Goal: Task Accomplishment & Management: Use online tool/utility

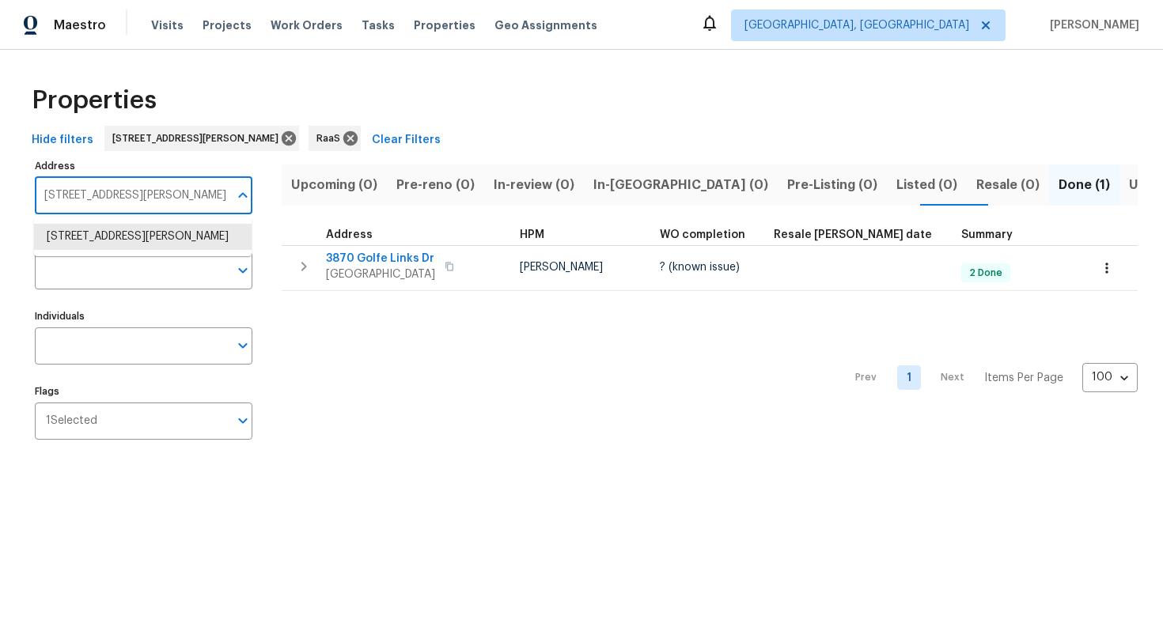
click at [138, 206] on input "[STREET_ADDRESS][PERSON_NAME]" at bounding box center [132, 195] width 194 height 37
paste input "[STREET_ADDRESS][PERSON_NAME]"
type input "2097 Kolb Ridge Ct SW, Marietta, GA 30008"
click at [138, 250] on li "2097 Kolb Ridge Ct SW Marietta GA 30008" at bounding box center [143, 237] width 218 height 26
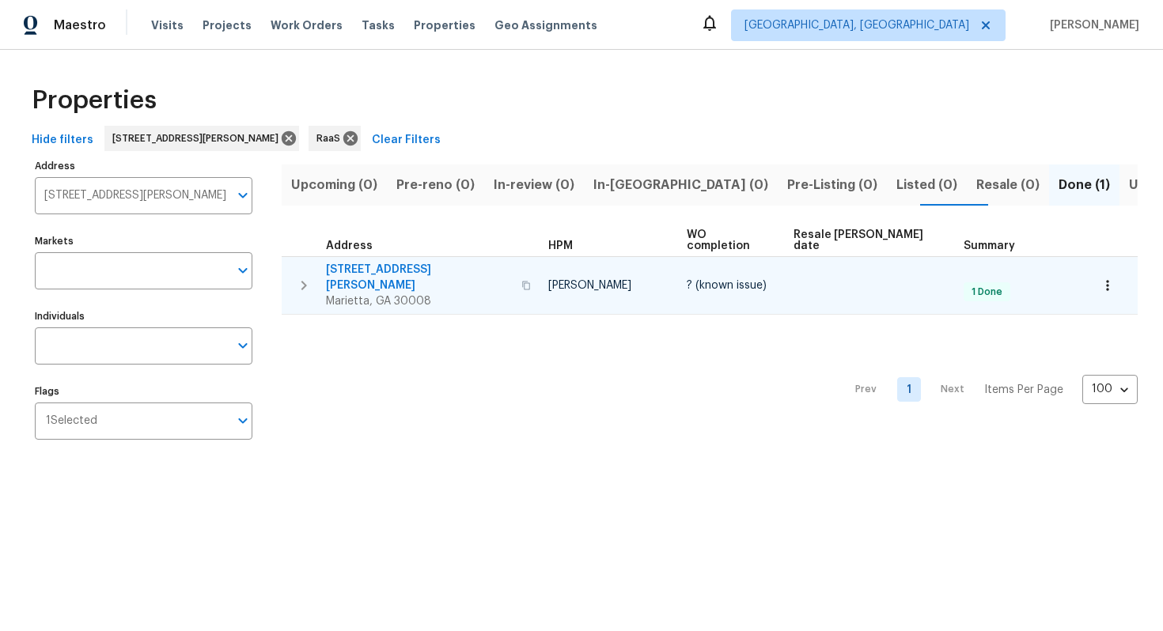
click at [374, 262] on span "2097 Kolb Ridge Ct SW" at bounding box center [419, 278] width 186 height 32
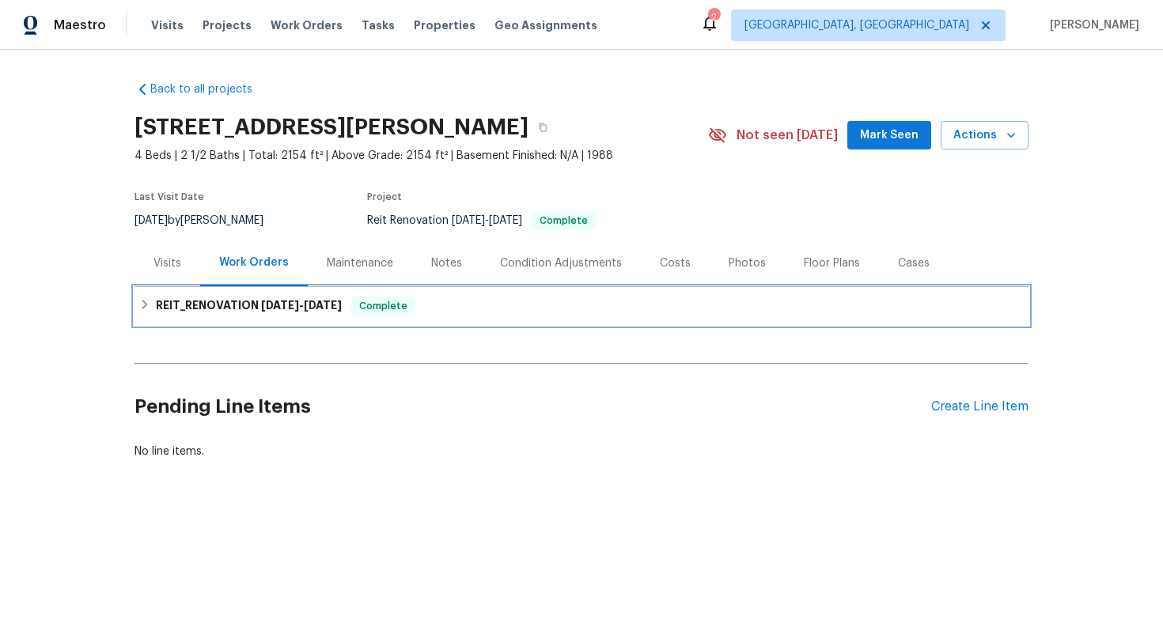
click at [309, 301] on span "[DATE]" at bounding box center [323, 305] width 38 height 11
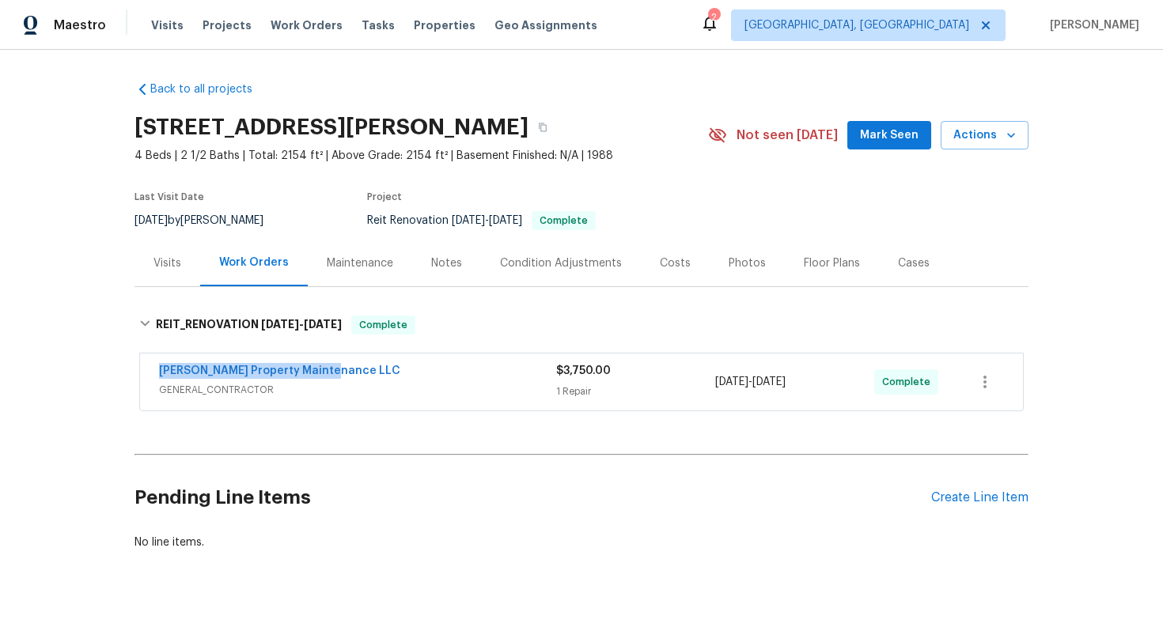
drag, startPoint x: 146, startPoint y: 371, endPoint x: 353, endPoint y: 370, distance: 207.2
click at [353, 370] on div "Glen Property Maintenance LLC GENERAL_CONTRACTOR $3,750.00 1 Repair 8/1/2025 - …" at bounding box center [581, 382] width 883 height 57
copy link "Glen Property Maintenance LLC"
click at [672, 266] on div "Costs" at bounding box center [675, 263] width 31 height 16
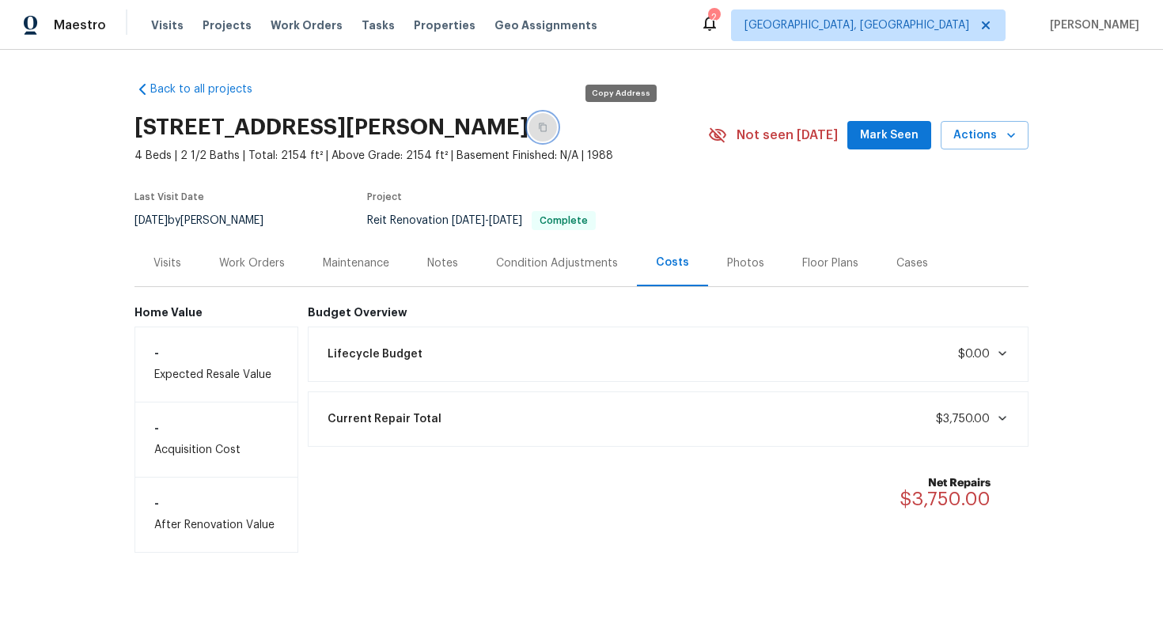
click at [557, 122] on button "button" at bounding box center [542, 127] width 28 height 28
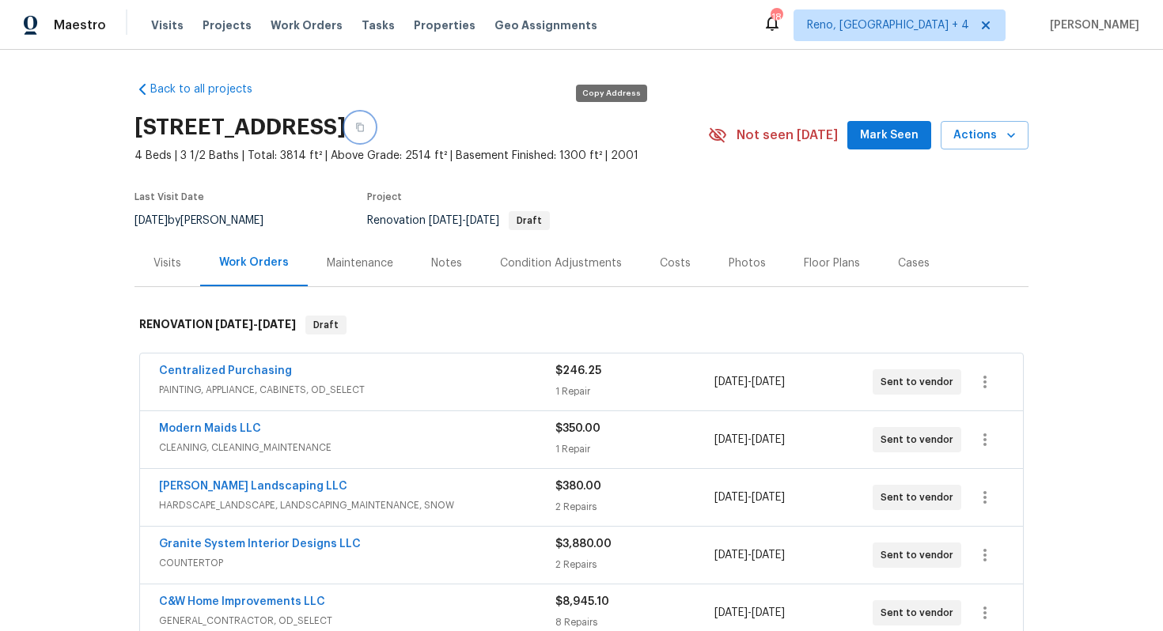
click at [365, 126] on icon "button" at bounding box center [359, 127] width 9 height 9
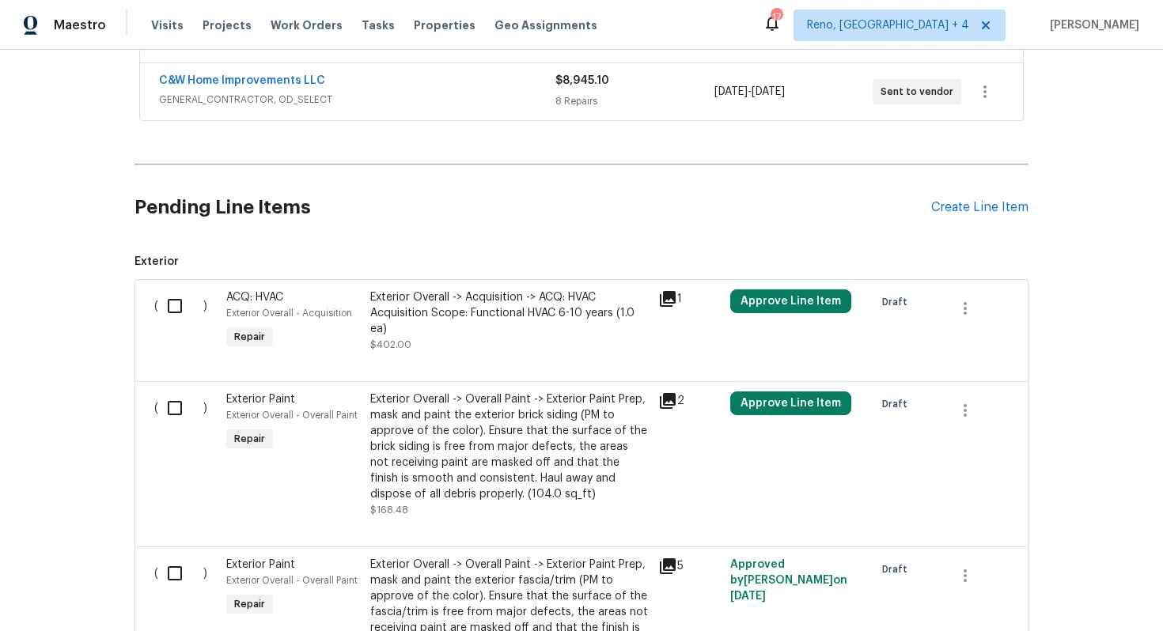
scroll to position [532, 0]
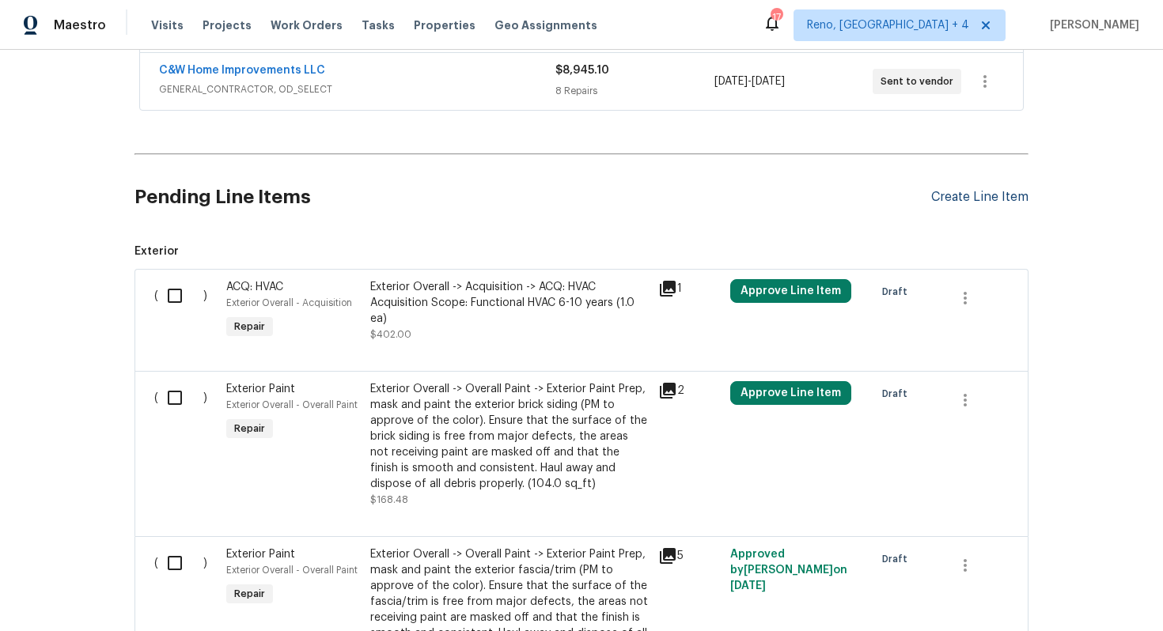
click at [960, 200] on div "Create Line Item" at bounding box center [979, 197] width 97 height 15
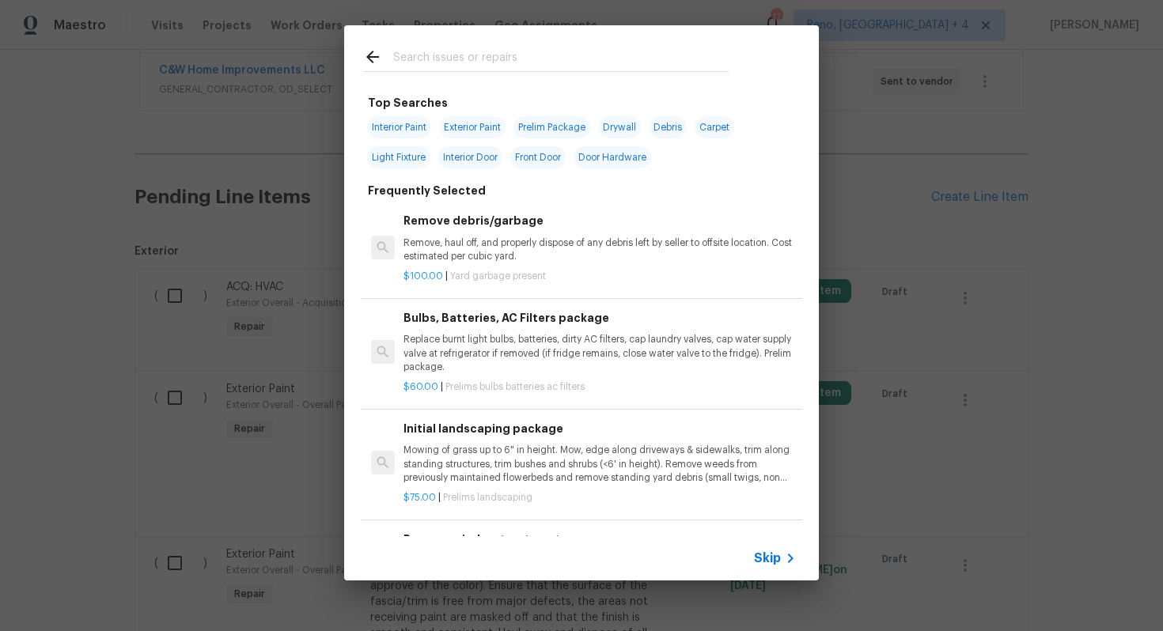
click at [778, 543] on div "Skip" at bounding box center [581, 558] width 475 height 44
click at [773, 557] on span "Skip" at bounding box center [767, 558] width 27 height 16
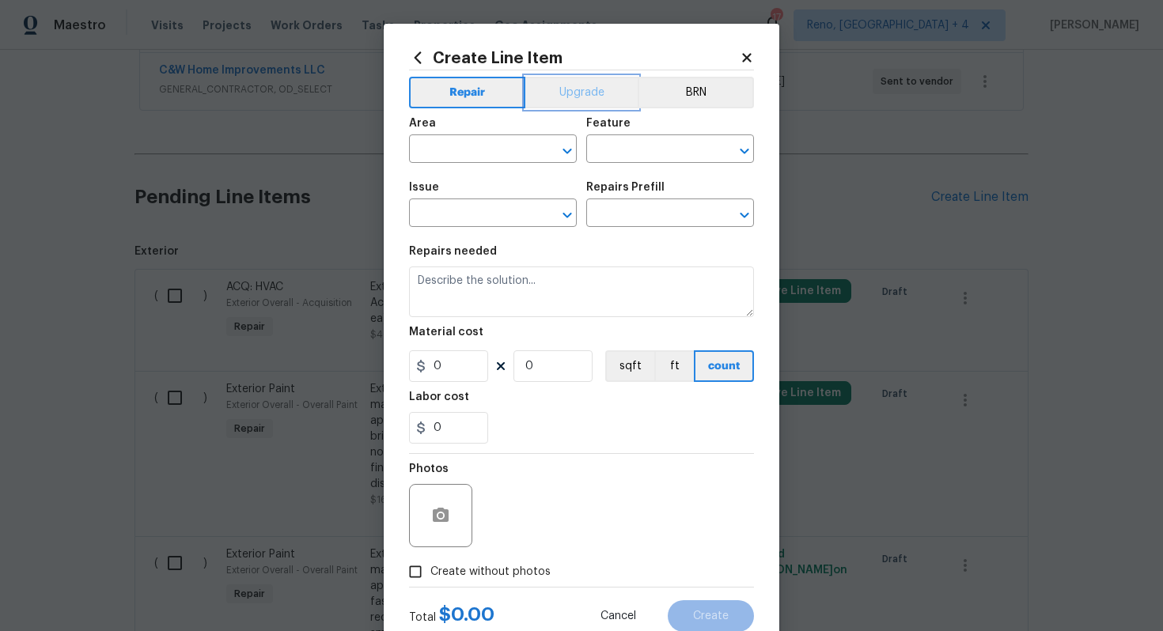
click at [545, 78] on button "Upgrade" at bounding box center [581, 93] width 113 height 32
click at [463, 159] on input "text" at bounding box center [470, 150] width 123 height 25
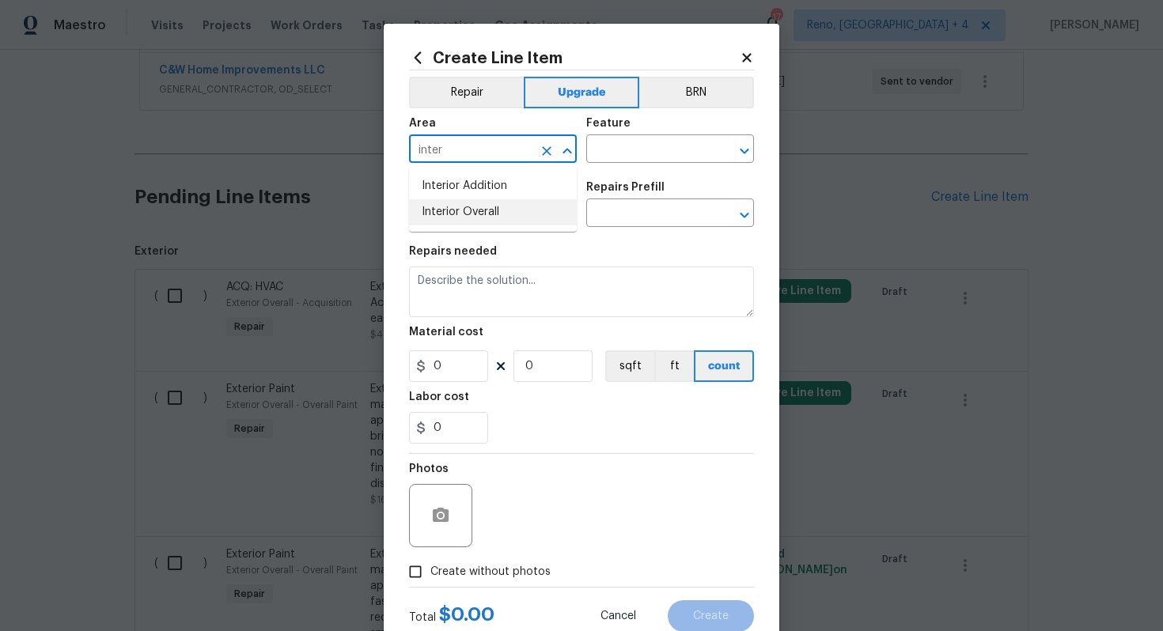
click at [483, 206] on li "Interior Overall" at bounding box center [493, 212] width 168 height 26
type input "Interior Overall"
click at [652, 160] on input "text" at bounding box center [647, 150] width 123 height 25
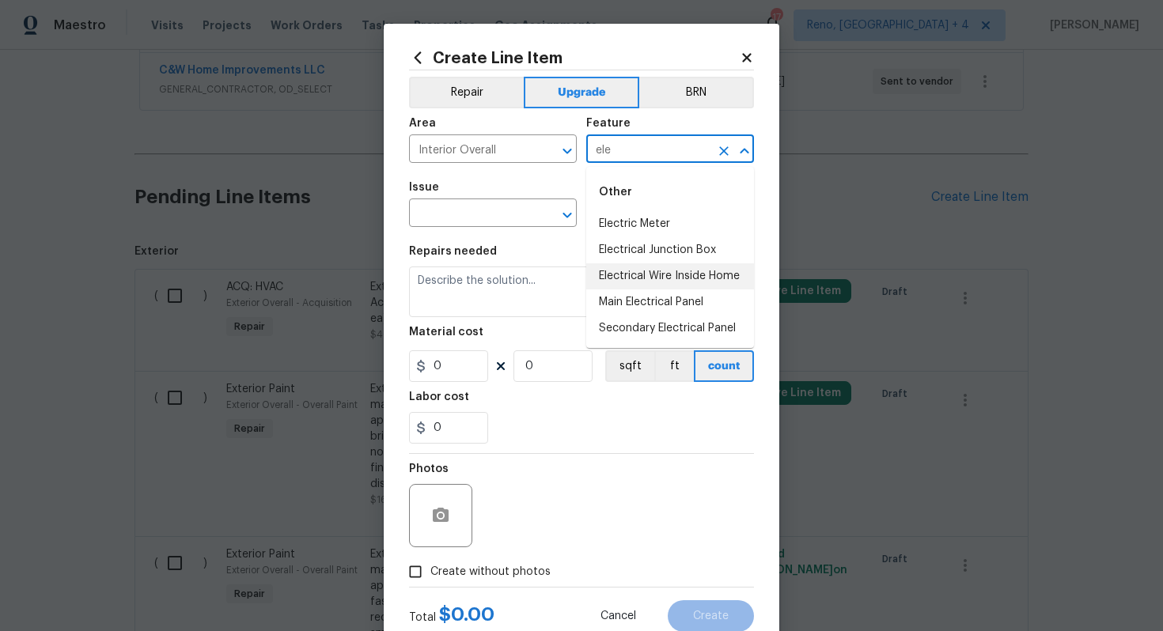
click at [663, 278] on li "Electrical Wire Inside Home" at bounding box center [670, 276] width 168 height 26
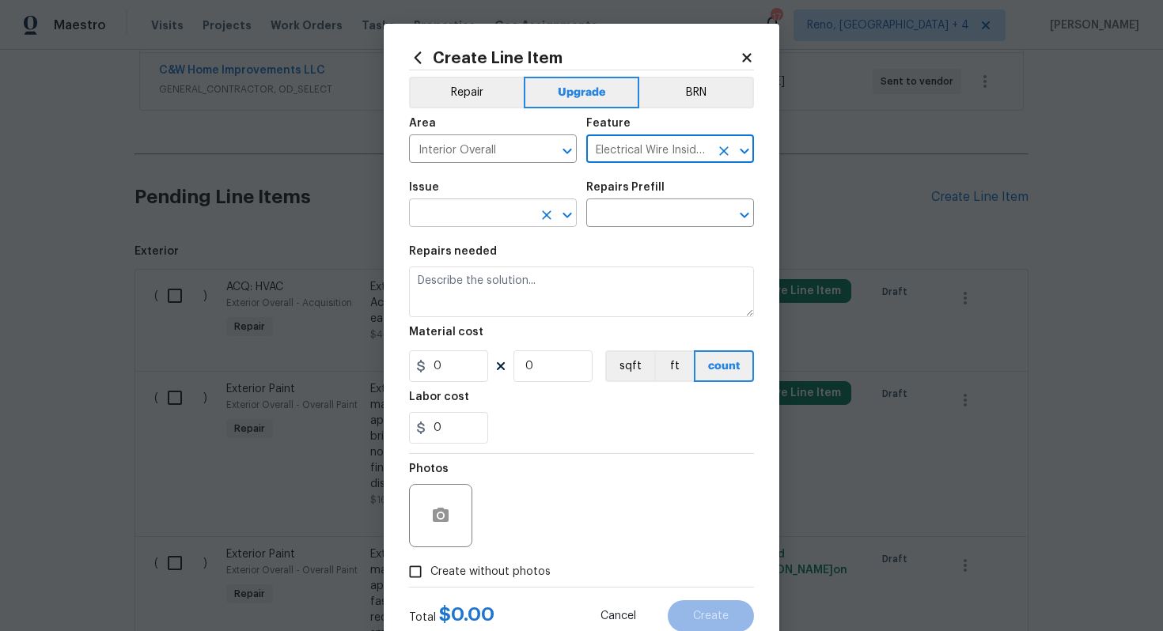
type input "Electrical Wire Inside Home"
click at [423, 210] on input "text" at bounding box center [470, 214] width 123 height 25
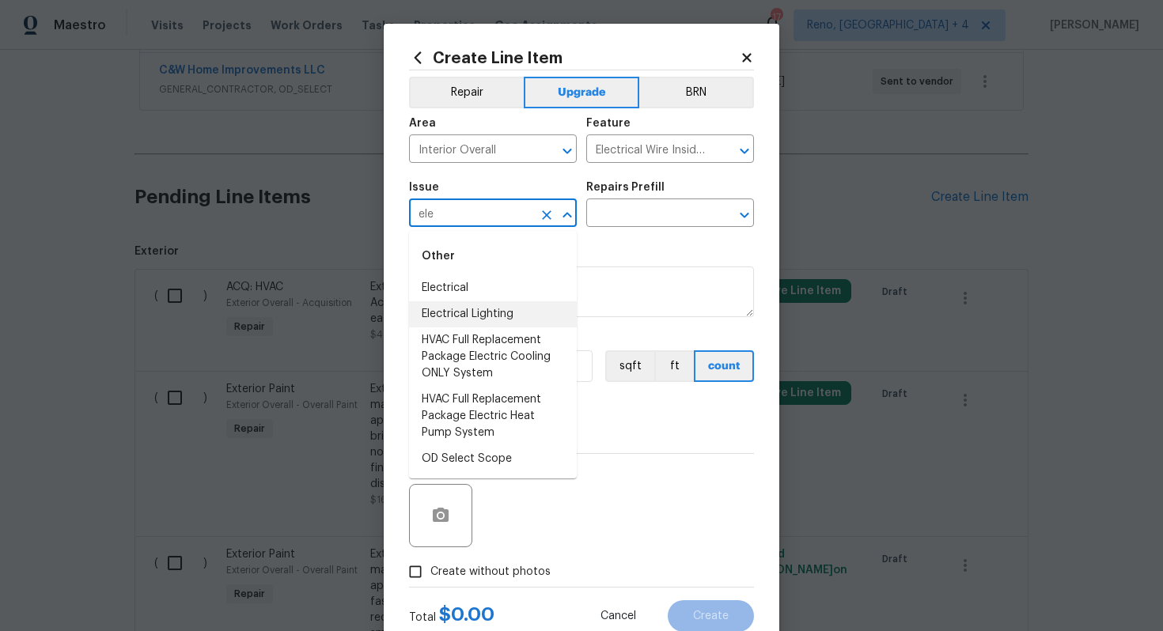
click at [479, 303] on li "Electrical Lighting" at bounding box center [493, 314] width 168 height 26
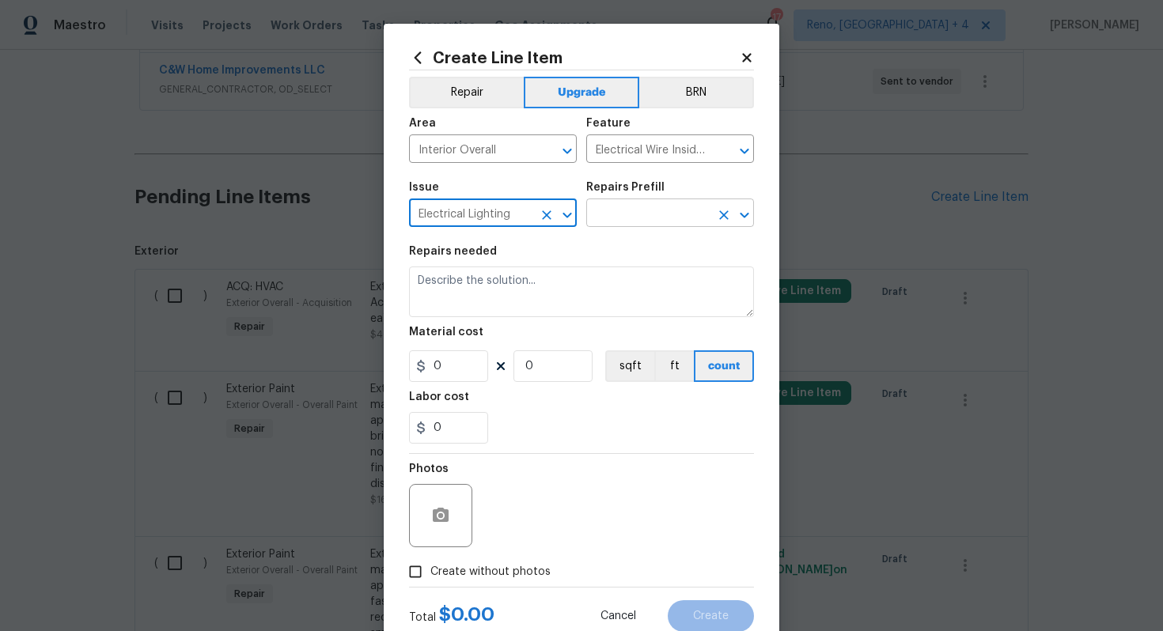
type input "Electrical Lighting"
click at [665, 221] on input "text" at bounding box center [647, 214] width 123 height 25
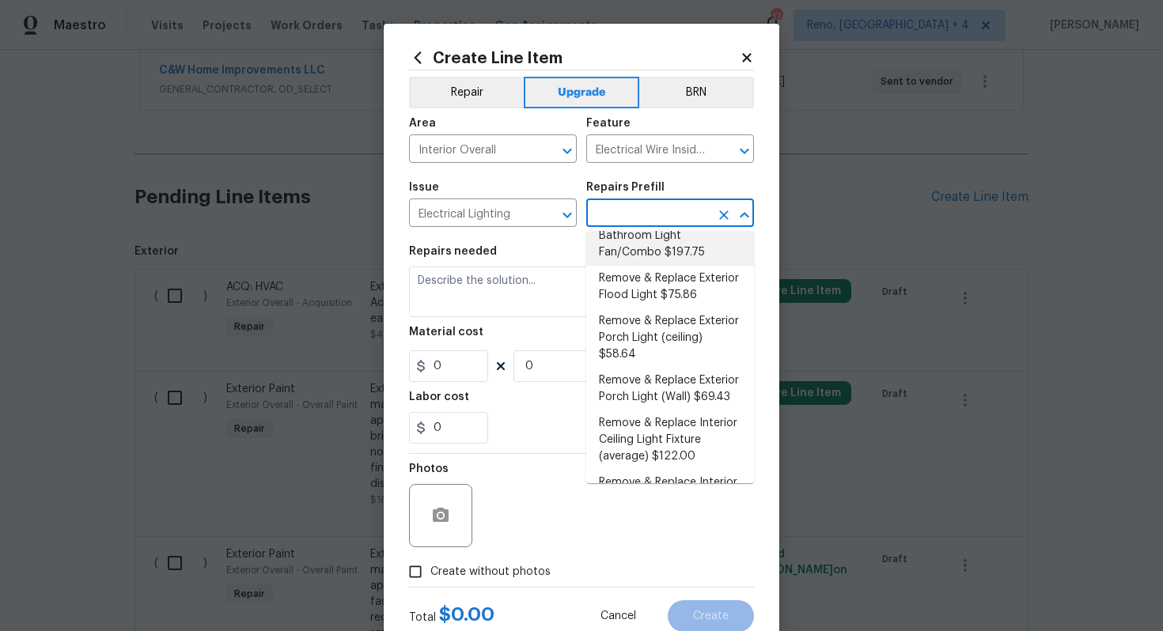
scroll to position [297, 0]
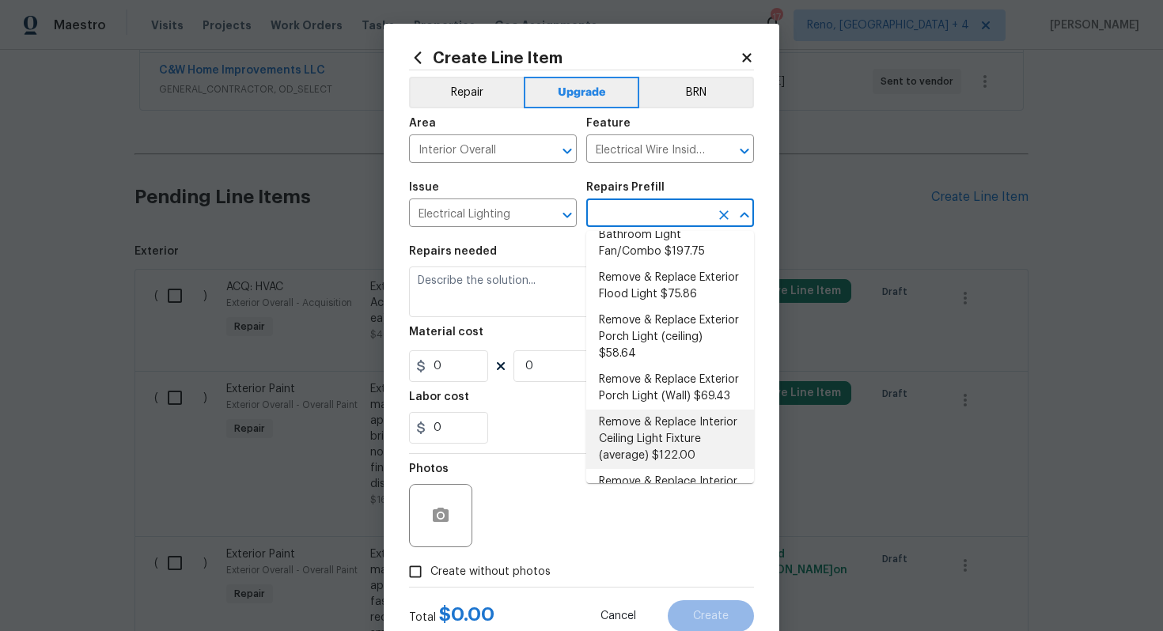
click at [633, 423] on li "Remove & Replace Interior Ceiling Light Fixture (average) $122.00" at bounding box center [670, 439] width 168 height 59
type input "Remove & Replace Interior Ceiling Light Fixture (average) $122.00"
type textarea "Remove the existing interior ceiling light fixture and replace it with new AVER…"
type input "1"
type input "122"
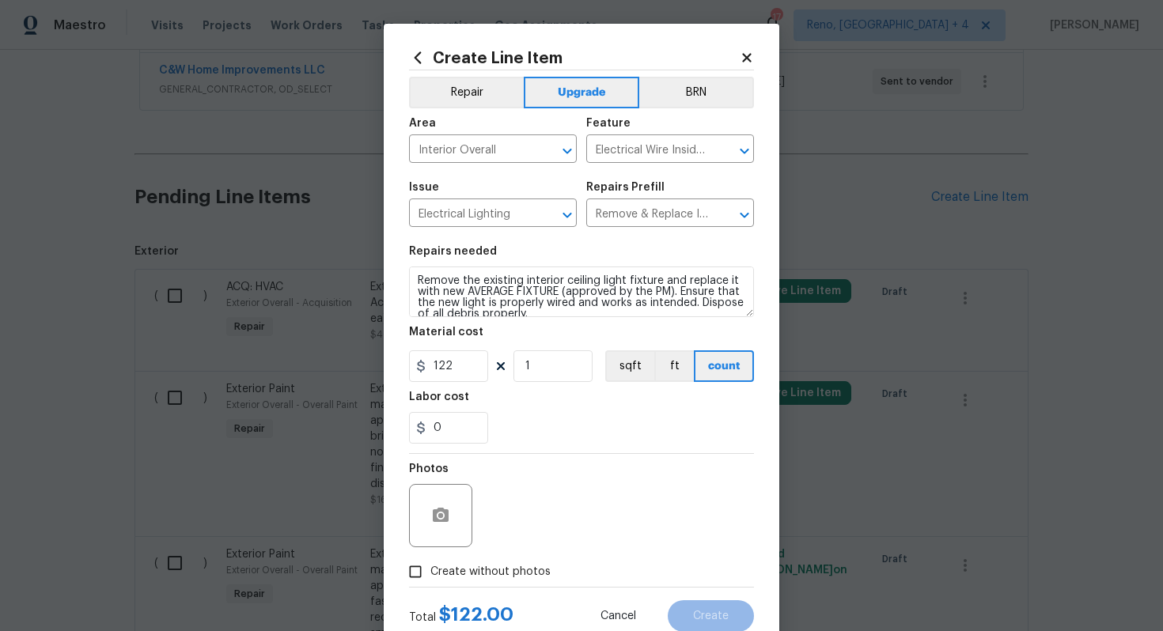
click at [407, 274] on div "Create Line Item Repair Upgrade BRN Area Interior Overall ​ Feature Electrical …" at bounding box center [581, 341] width 395 height 634
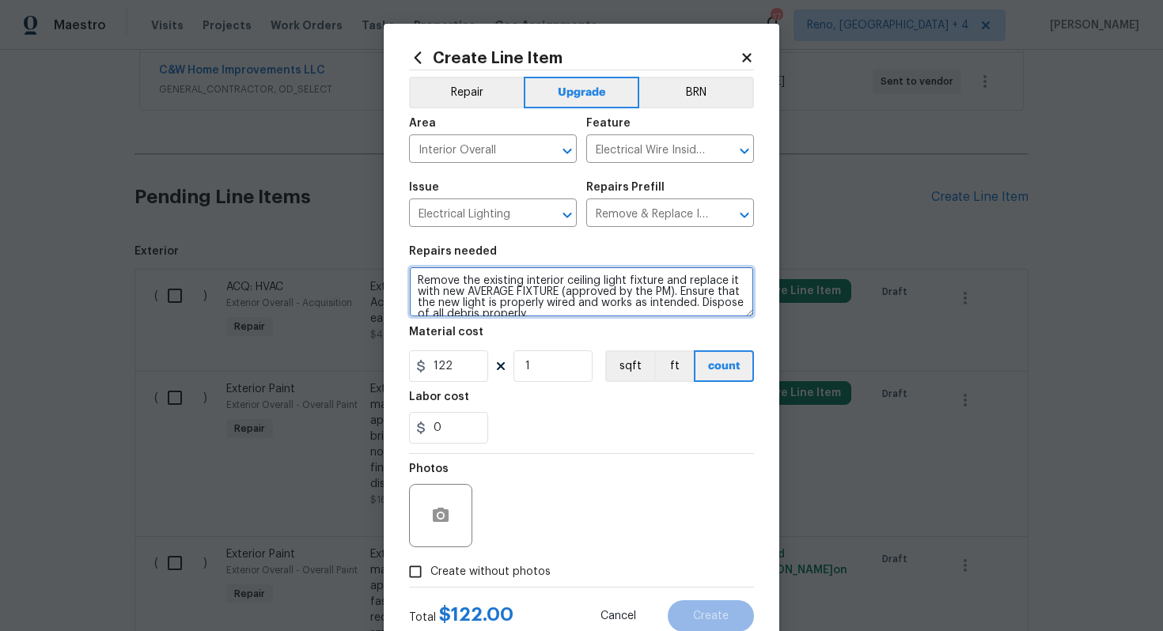
click at [416, 275] on textarea "Remove the existing interior ceiling light fixture and replace it with new AVER…" at bounding box center [581, 292] width 345 height 51
type textarea "#sala - Remove the existing interior ceiling light fixture and replace it with …"
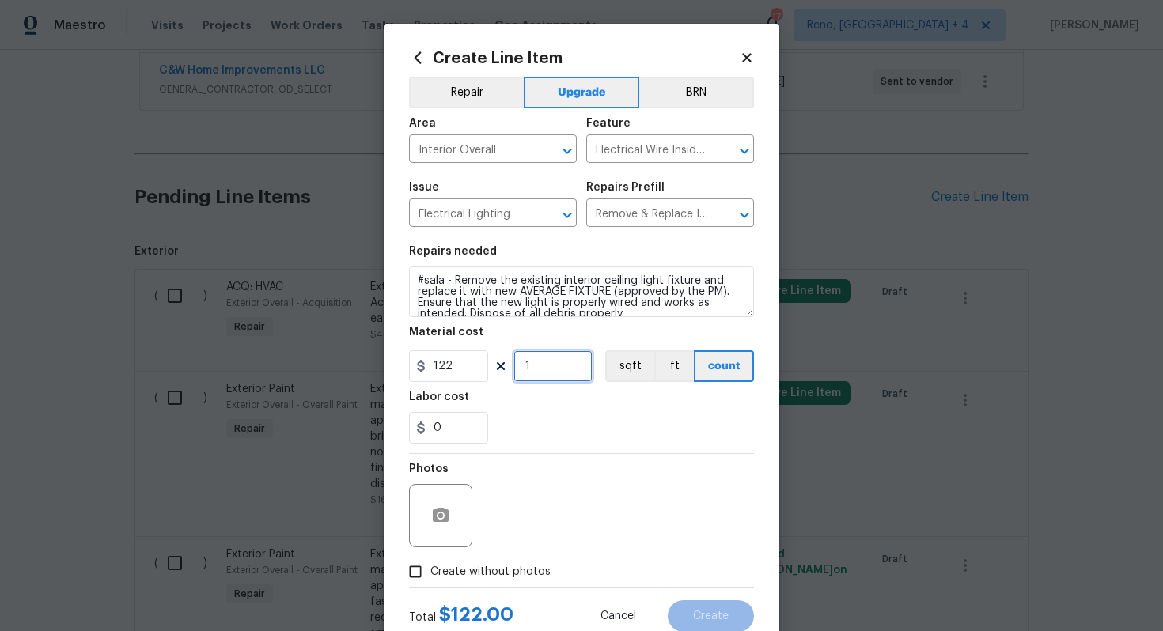
click at [550, 360] on input "1" at bounding box center [552, 366] width 79 height 32
type input "10"
click at [677, 216] on input "Remove & Replace Interior Ceiling Light Fixture (average) $122.00" at bounding box center [647, 214] width 123 height 25
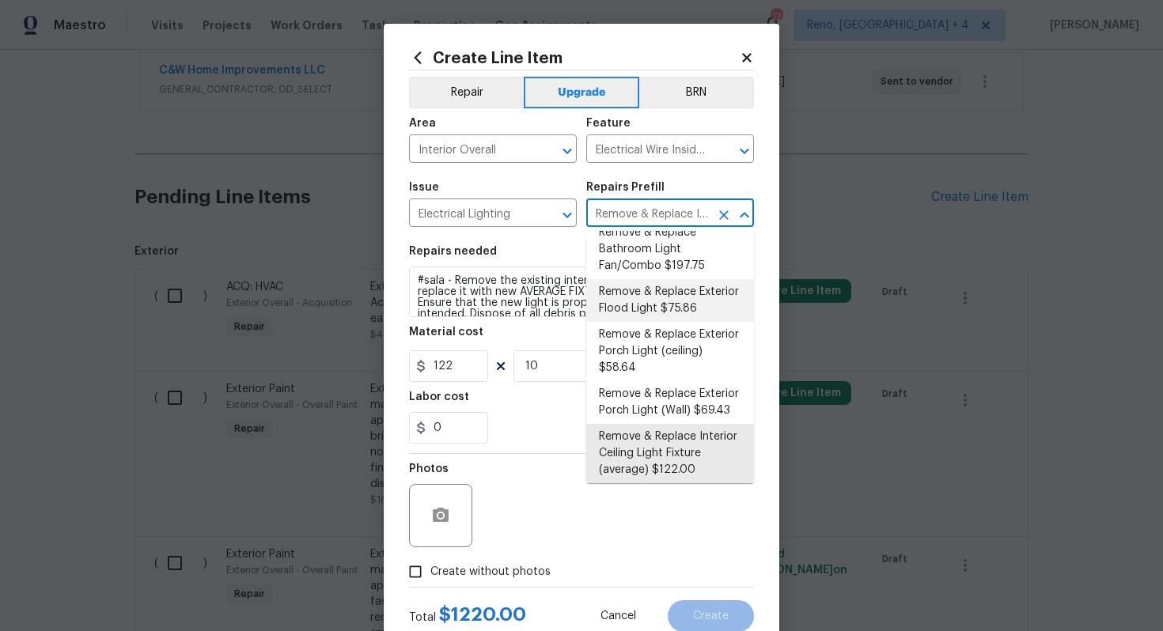
scroll to position [0, 0]
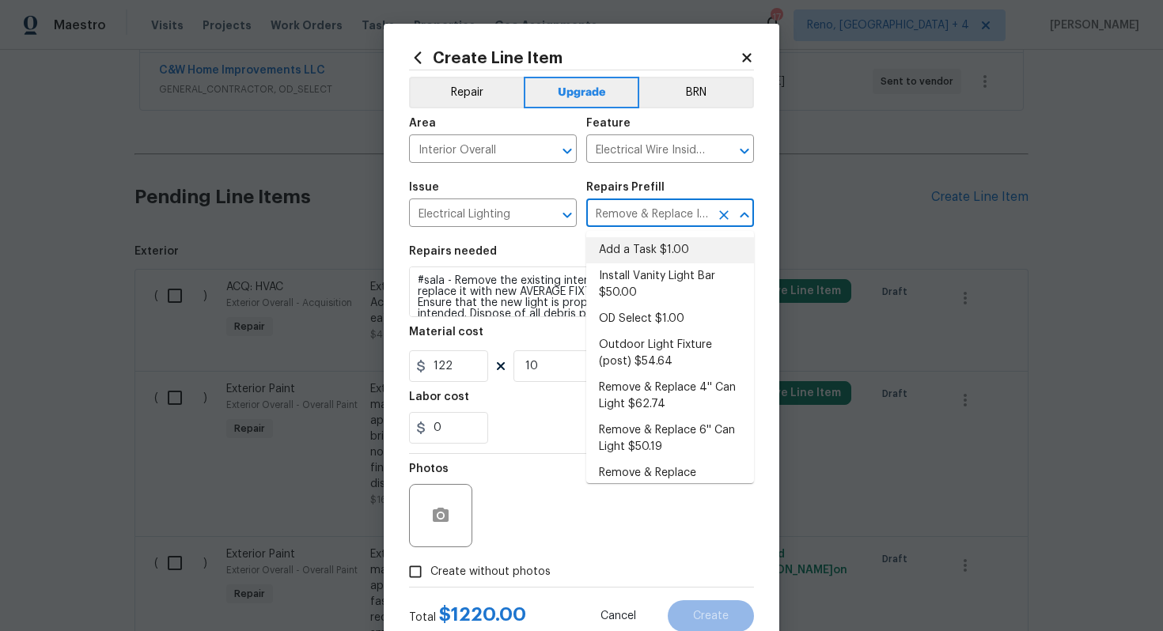
click at [662, 240] on li "Add a Task $1.00" at bounding box center [670, 250] width 168 height 26
type input "Add a Task $1.00"
type textarea "HPM to detail"
type input "1"
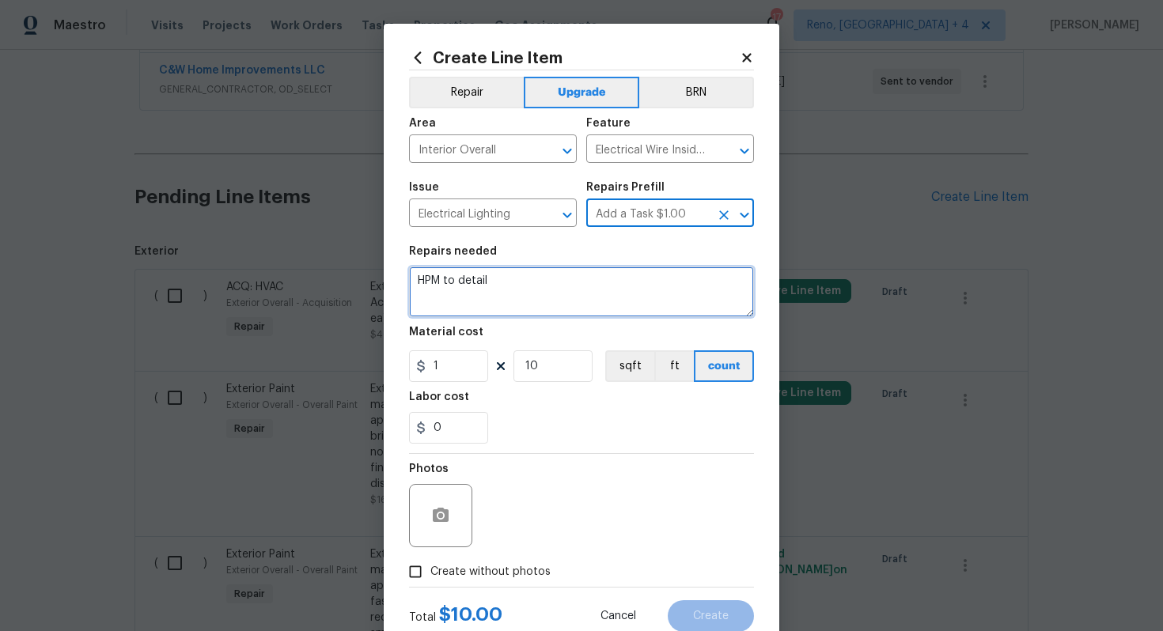
click at [612, 311] on textarea "HPM to detail" at bounding box center [581, 292] width 345 height 51
paste textarea "Replace all dated lighting"
type textarea "#sala - Replace all dated lighting"
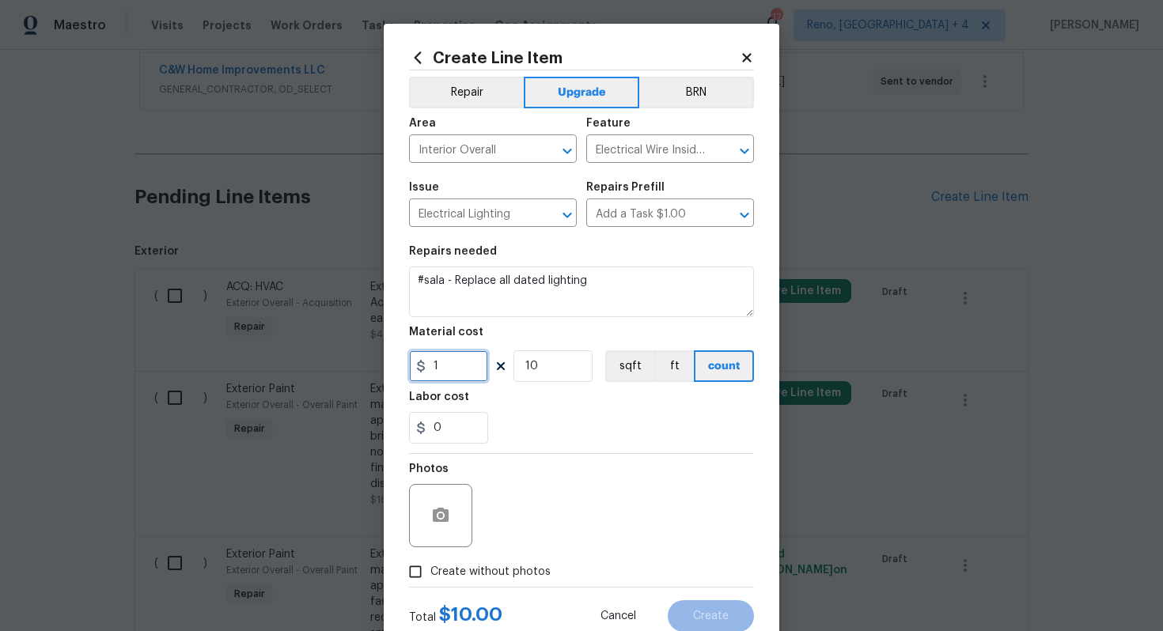
click at [468, 362] on input "1" at bounding box center [448, 366] width 79 height 32
type input "2200"
click at [558, 354] on input "10" at bounding box center [552, 366] width 79 height 32
type input "11"
click at [496, 568] on span "Create without photos" at bounding box center [490, 572] width 120 height 17
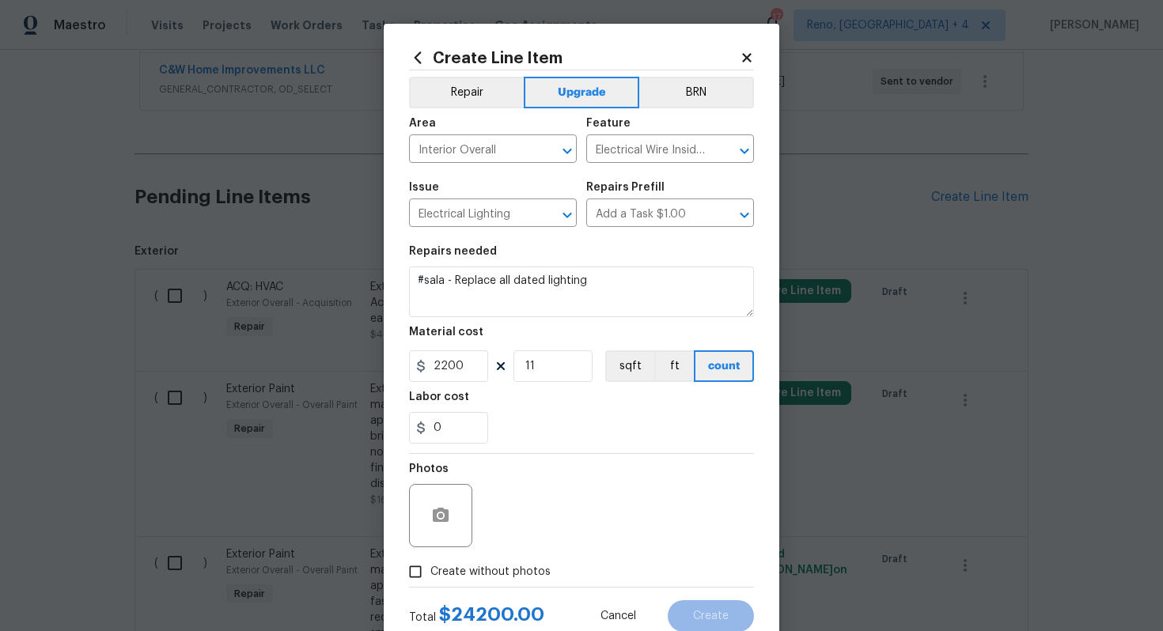
click at [430, 568] on input "Create without photos" at bounding box center [415, 572] width 30 height 30
checkbox input "true"
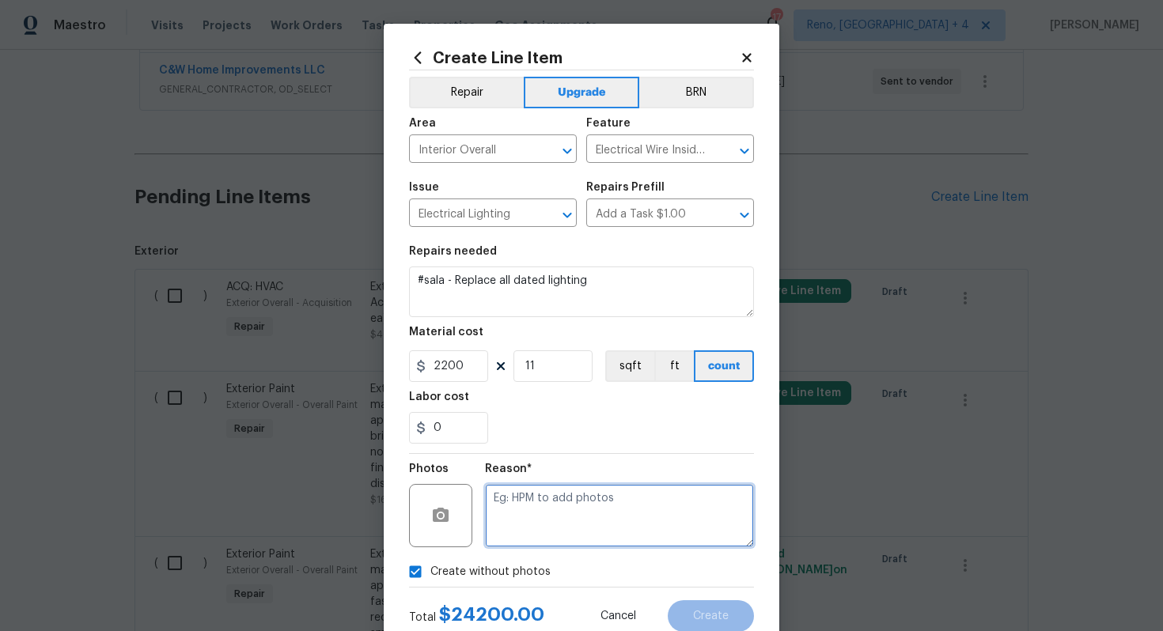
click at [542, 535] on textarea at bounding box center [619, 515] width 269 height 63
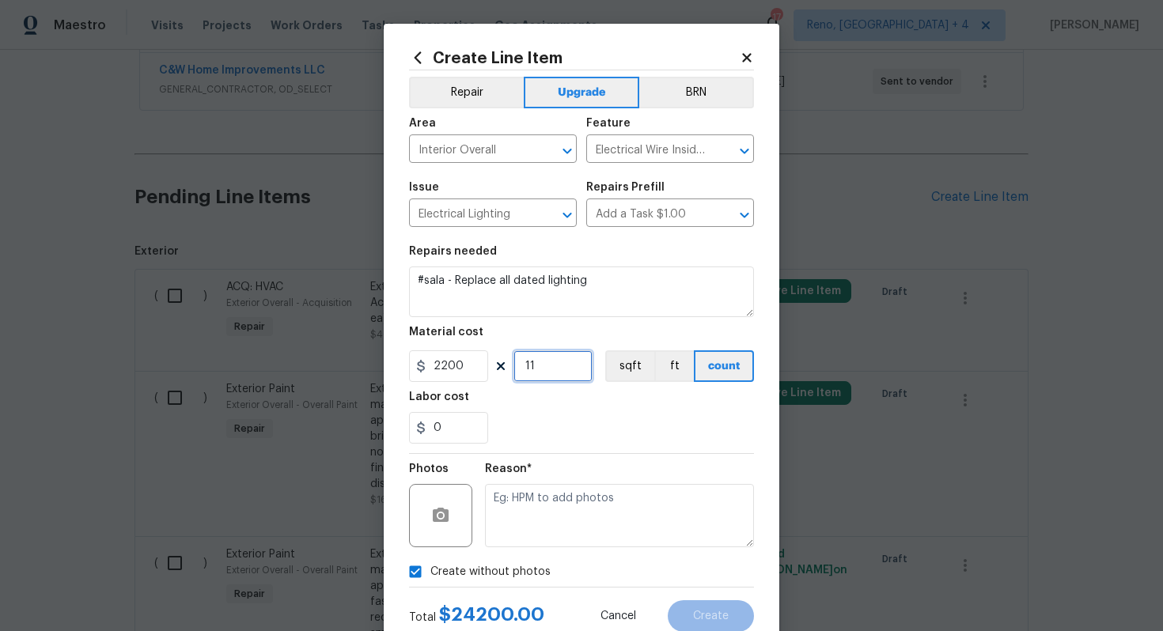
click at [562, 366] on input "11" at bounding box center [552, 366] width 79 height 32
type input "1"
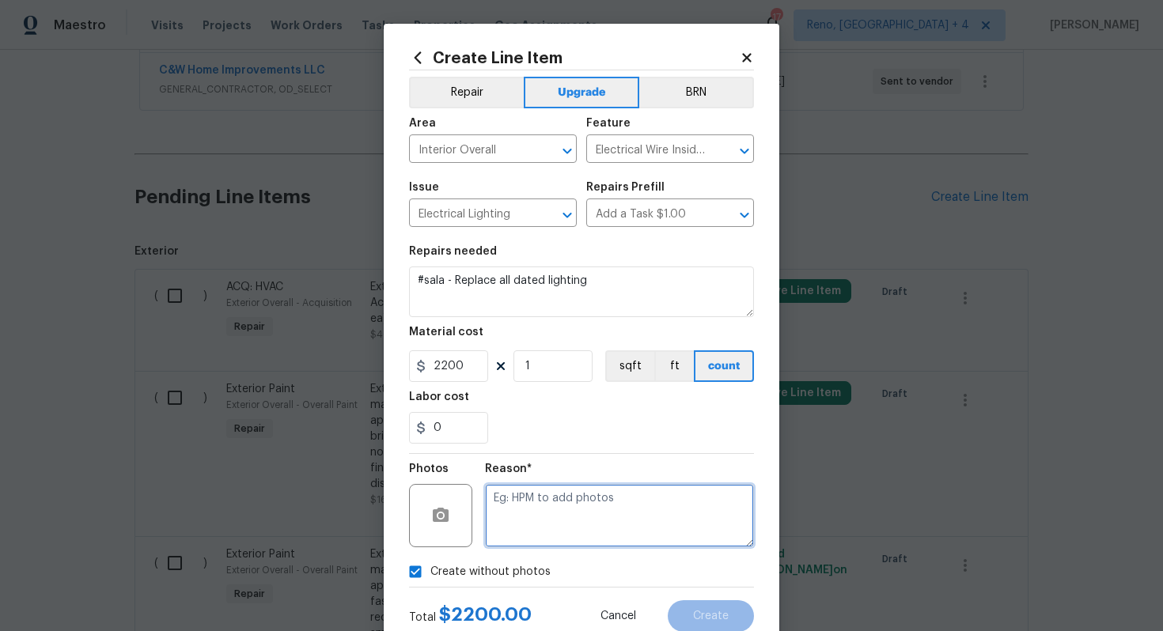
click at [571, 539] on textarea at bounding box center [619, 515] width 269 height 63
type textarea "n/a"
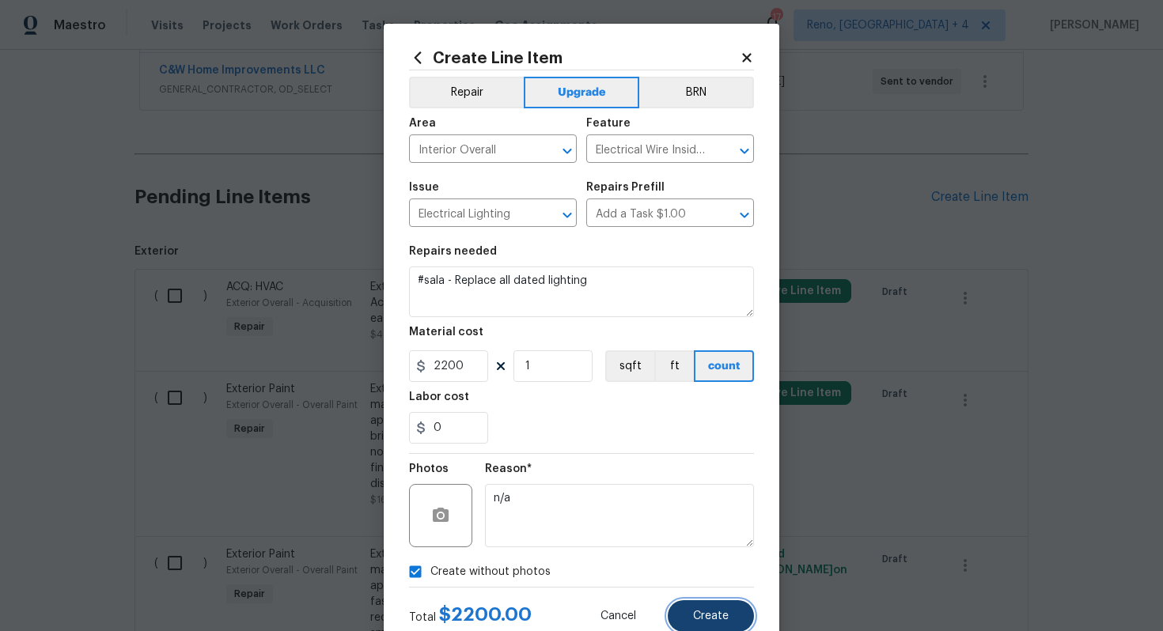
click at [710, 611] on span "Create" at bounding box center [711, 617] width 36 height 12
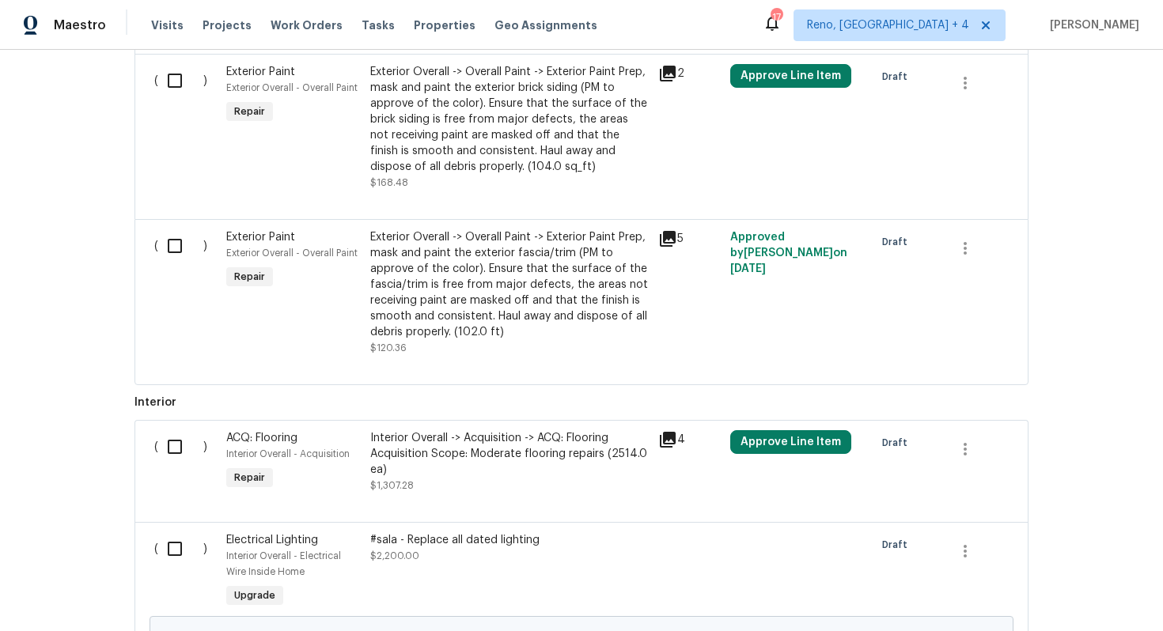
scroll to position [875, 0]
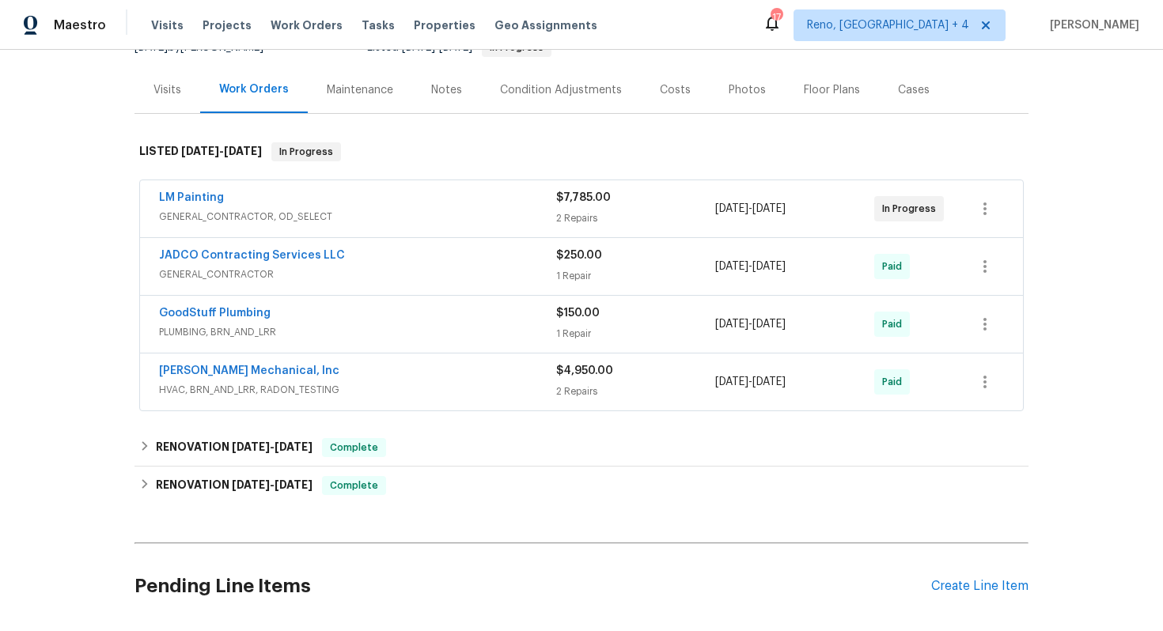
scroll to position [68, 0]
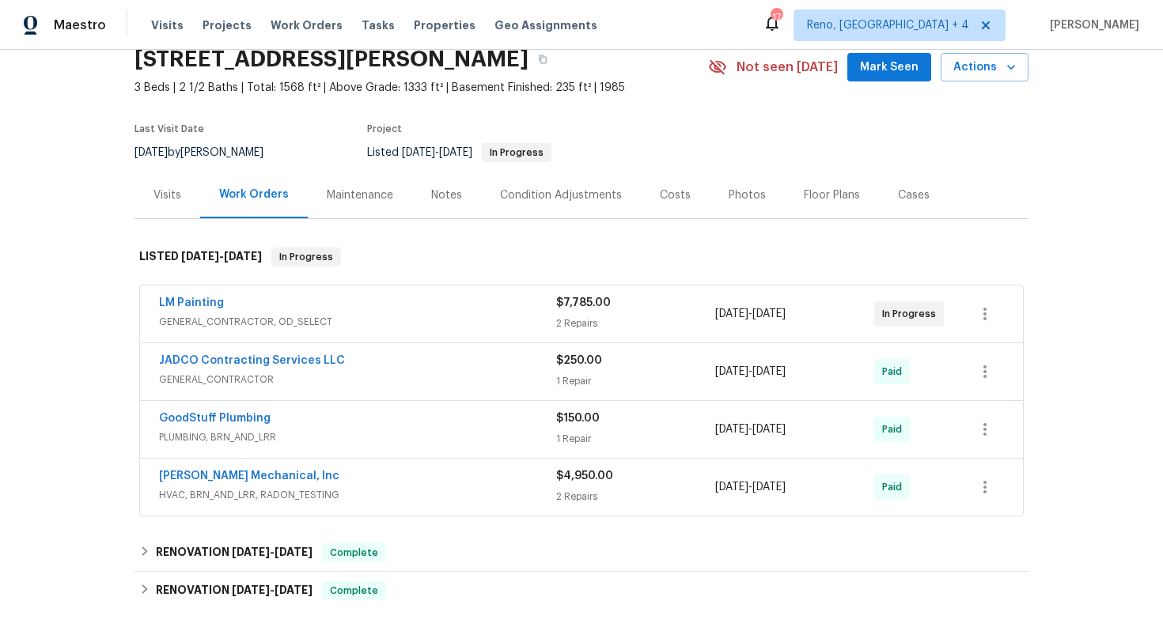
click at [170, 203] on div "Visits" at bounding box center [167, 195] width 66 height 47
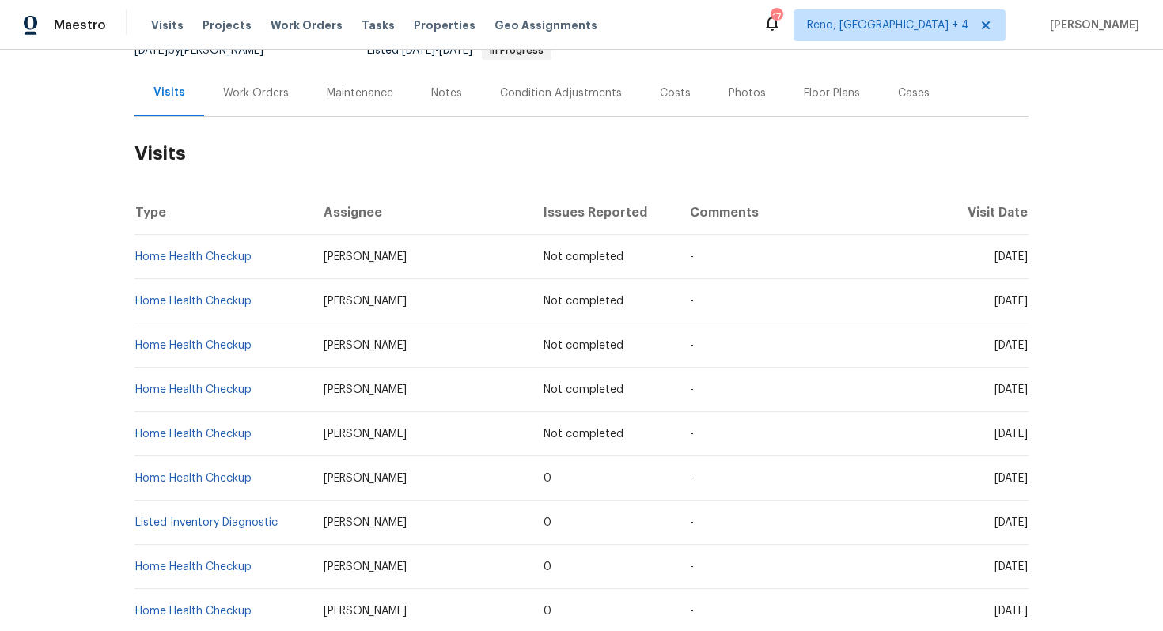
scroll to position [172, 0]
